Goal: Information Seeking & Learning: Learn about a topic

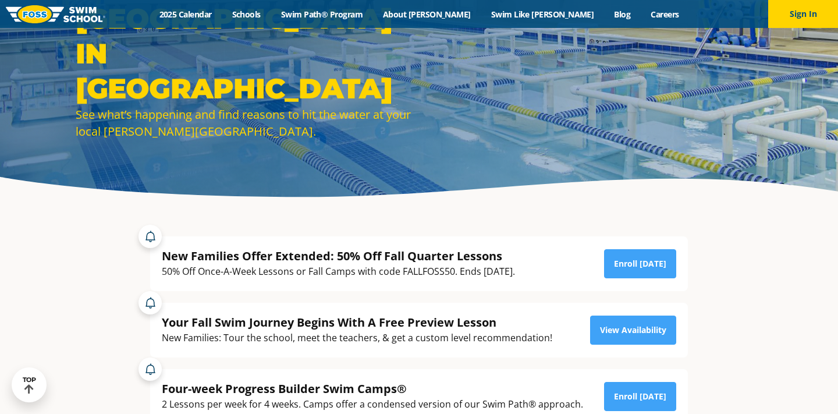
scroll to position [24, 0]
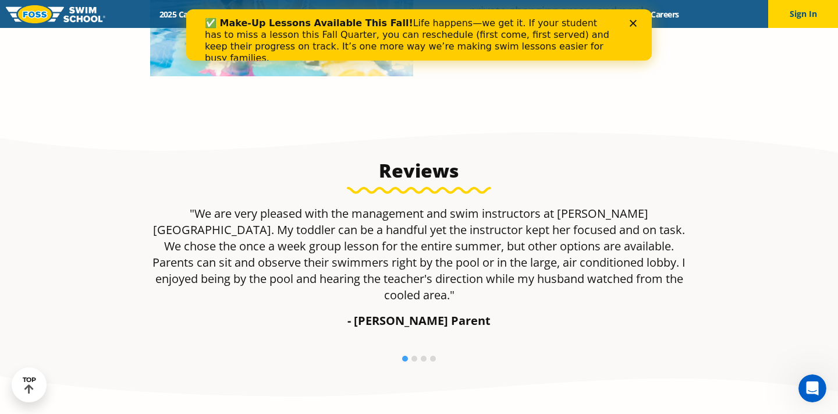
scroll to position [720, 0]
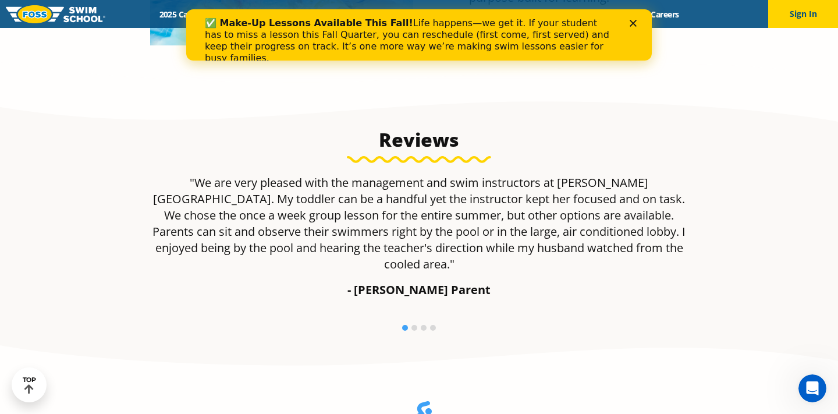
click at [634, 22] on polygon "Close" at bounding box center [633, 23] width 7 height 7
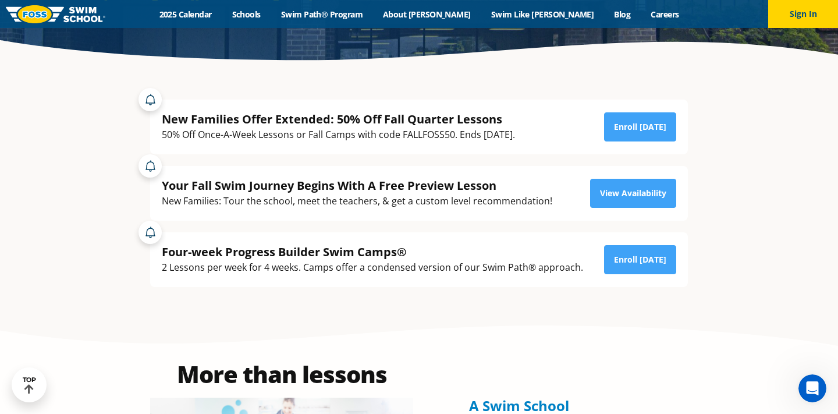
scroll to position [219, 0]
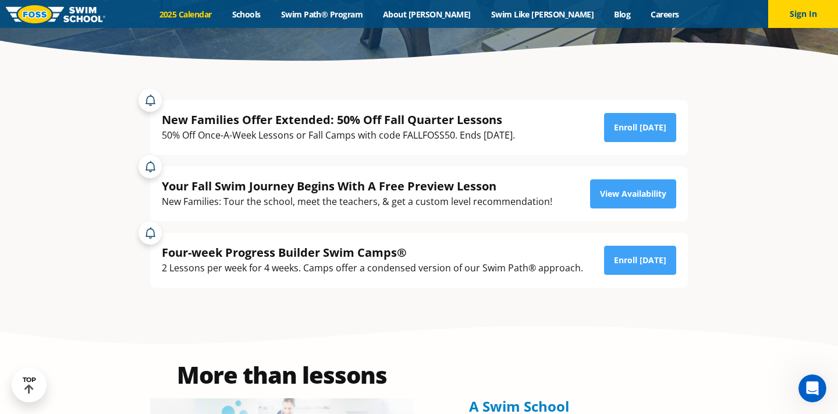
click at [222, 14] on link "2025 Calendar" at bounding box center [185, 14] width 73 height 11
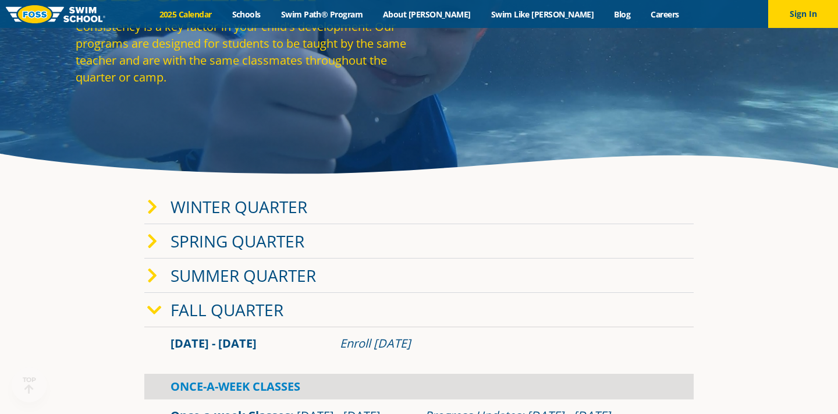
scroll to position [116, 0]
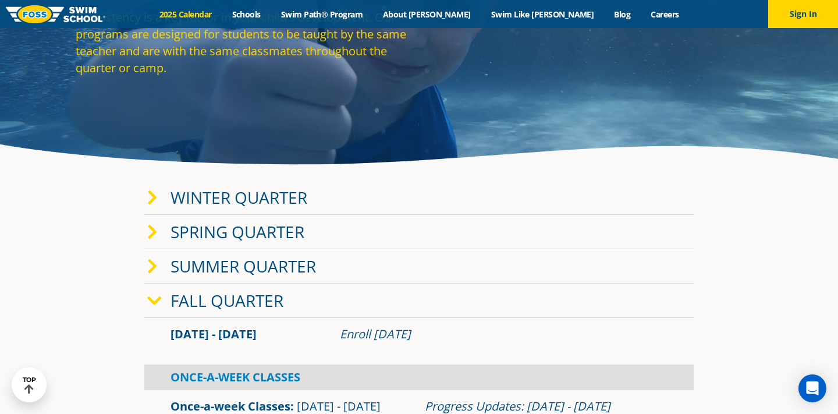
click at [222, 203] on link "Winter Quarter" at bounding box center [238, 197] width 137 height 22
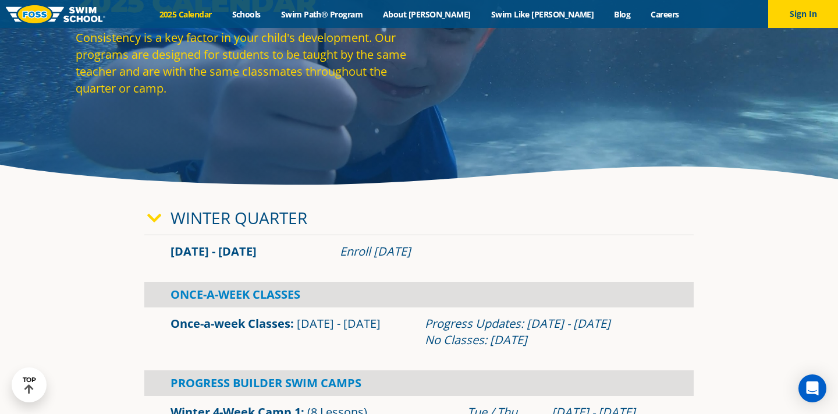
scroll to position [90, 0]
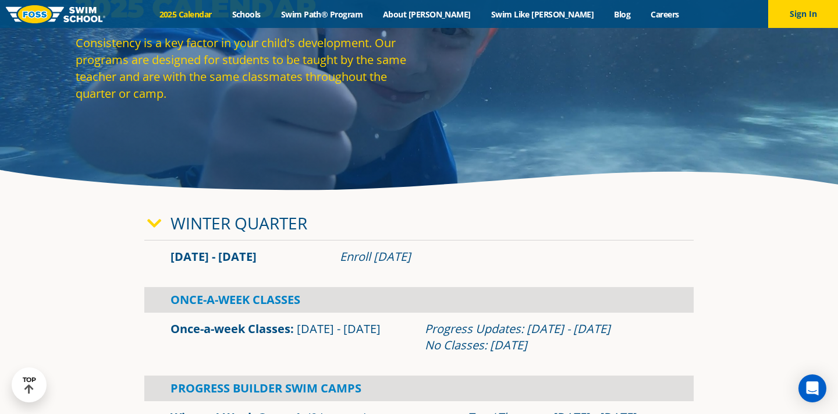
click at [272, 225] on link "Winter Quarter" at bounding box center [238, 223] width 137 height 22
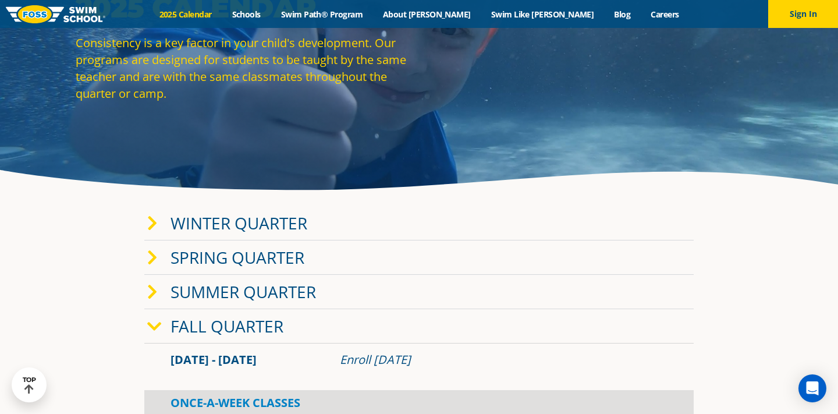
click at [255, 259] on link "Spring Quarter" at bounding box center [237, 257] width 134 height 22
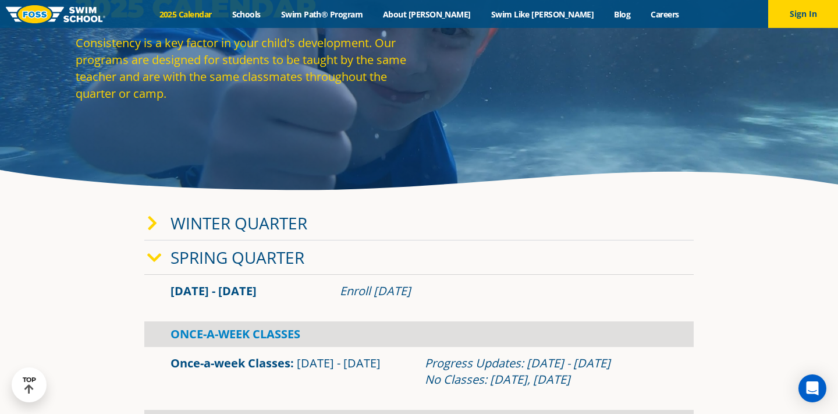
click at [255, 259] on link "Spring Quarter" at bounding box center [237, 257] width 134 height 22
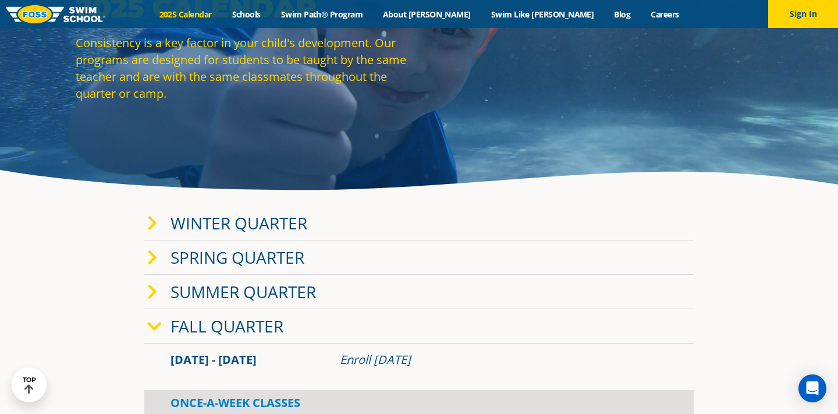
click at [222, 324] on link "Fall Quarter" at bounding box center [226, 326] width 113 height 22
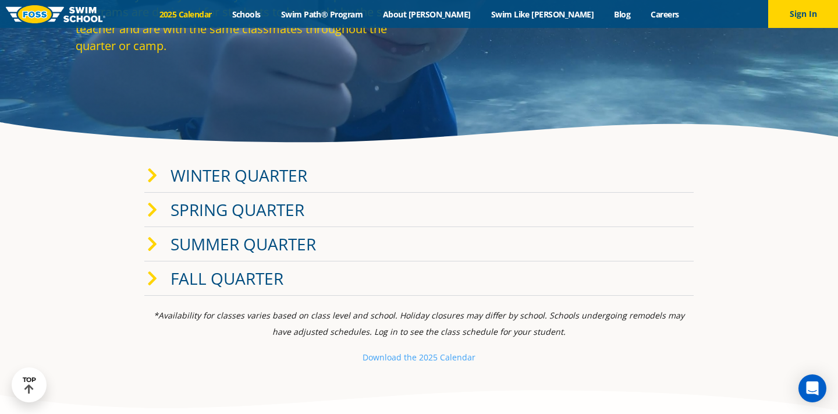
scroll to position [135, 0]
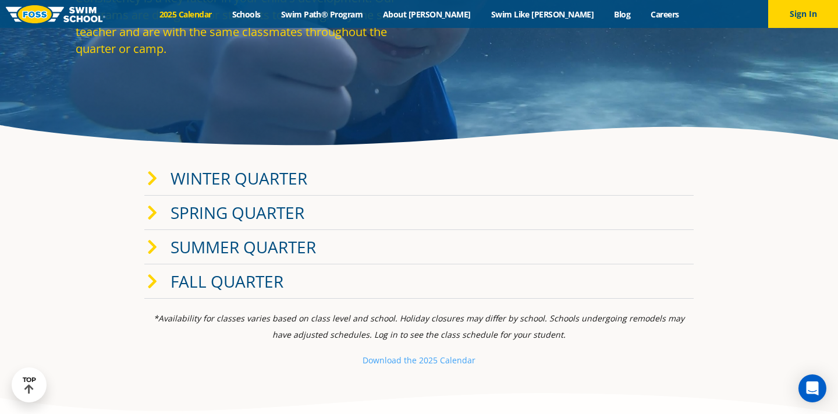
click at [206, 180] on link "Winter Quarter" at bounding box center [238, 178] width 137 height 22
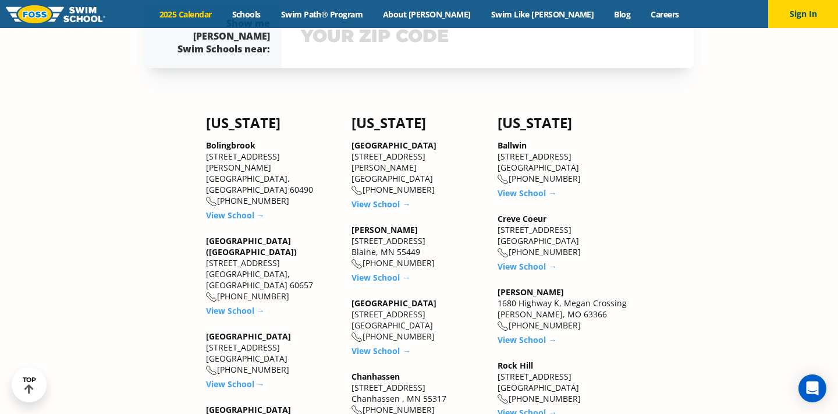
scroll to position [936, 0]
